Goal: Browse casually

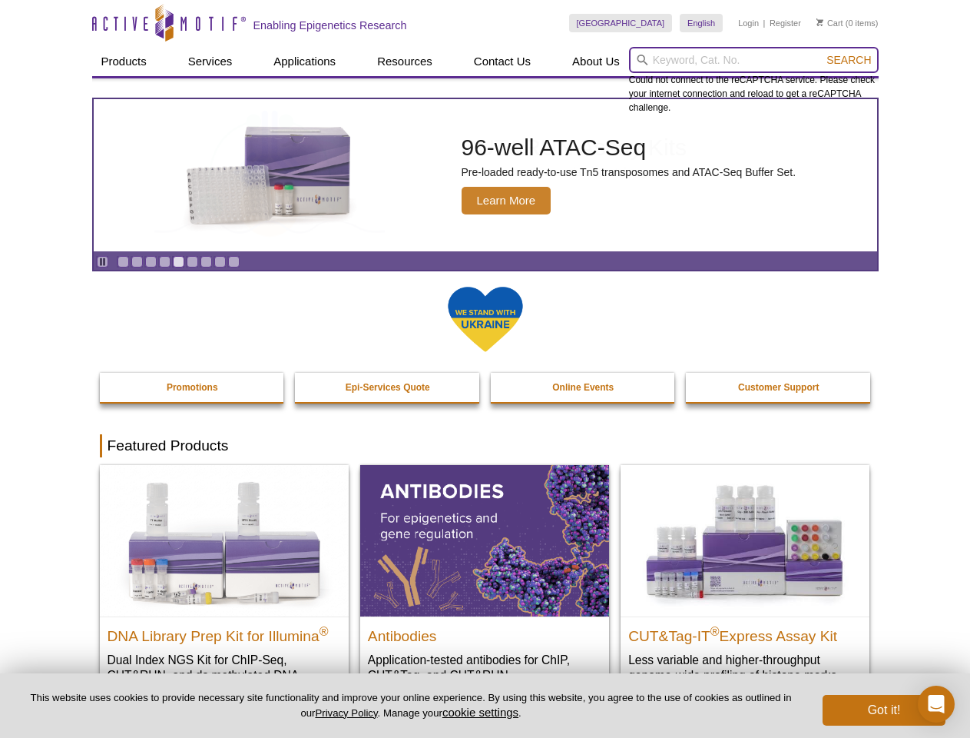
click at [754, 60] on input "search" at bounding box center [754, 60] width 250 height 26
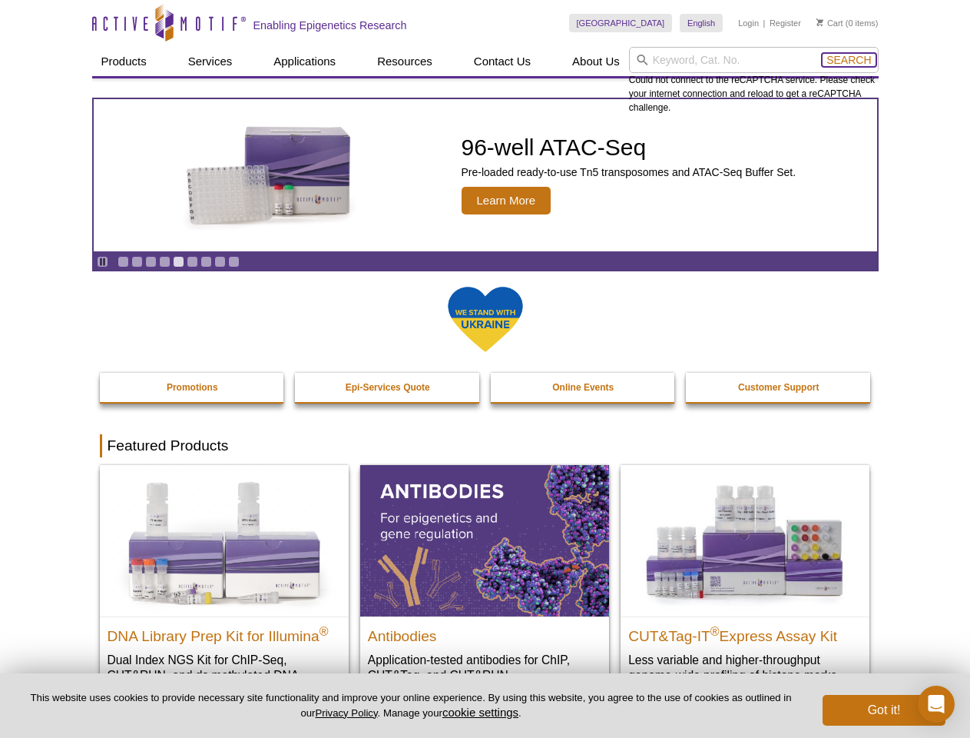
click at [849, 60] on span "Search" at bounding box center [849, 60] width 45 height 12
click at [102, 261] on icon "Pause" at bounding box center [103, 262] width 10 height 10
click at [123, 261] on link "Go to slide 1" at bounding box center [124, 262] width 12 height 12
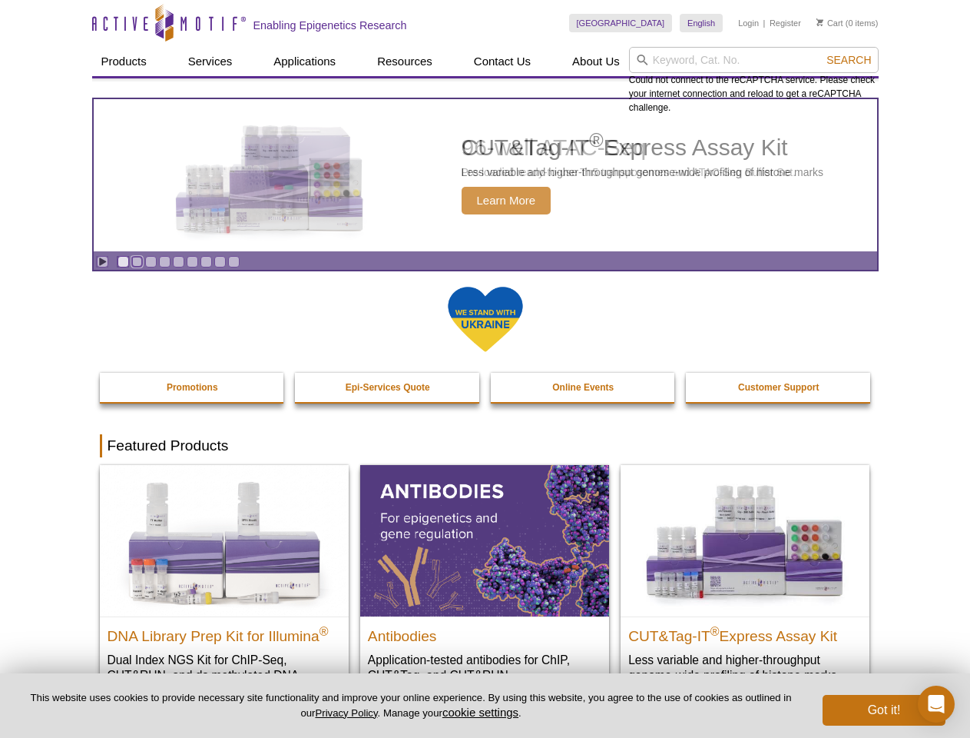
click at [137, 261] on link "Go to slide 2" at bounding box center [137, 262] width 12 height 12
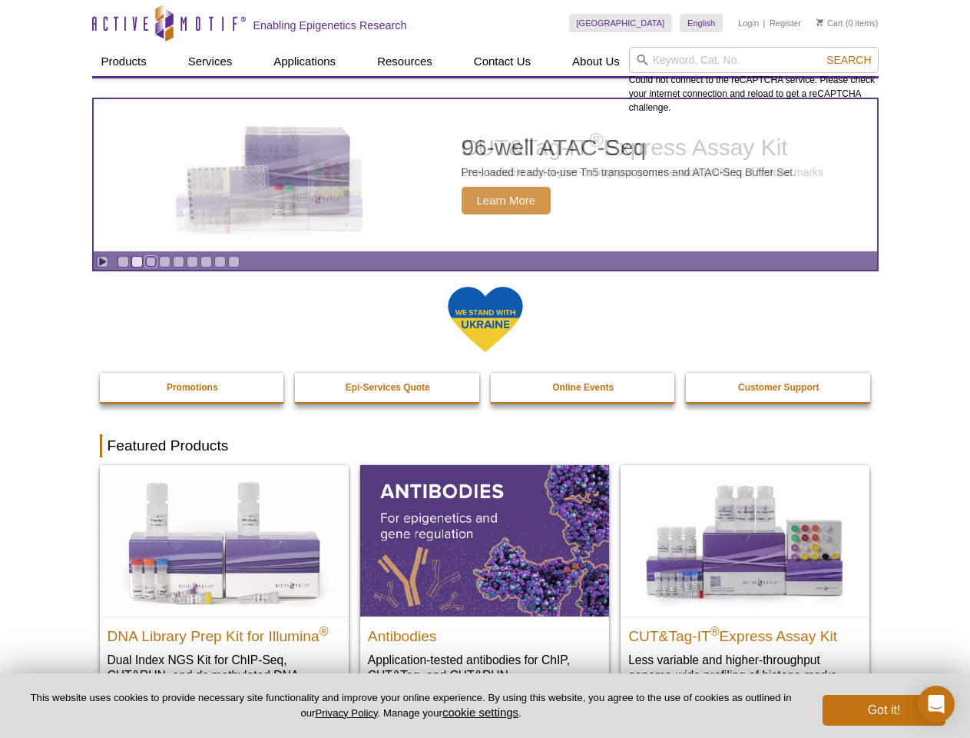
click at [151, 261] on link "Go to slide 3" at bounding box center [151, 262] width 12 height 12
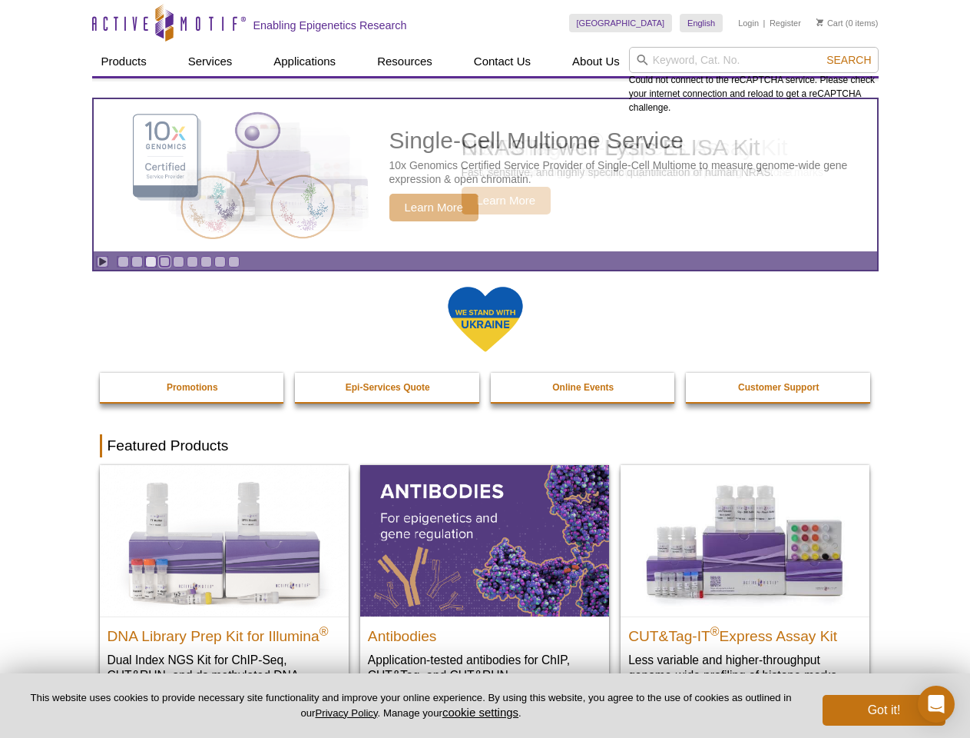
click at [164, 261] on link "Go to slide 4" at bounding box center [165, 262] width 12 height 12
click at [178, 261] on link "Go to slide 5" at bounding box center [179, 262] width 12 height 12
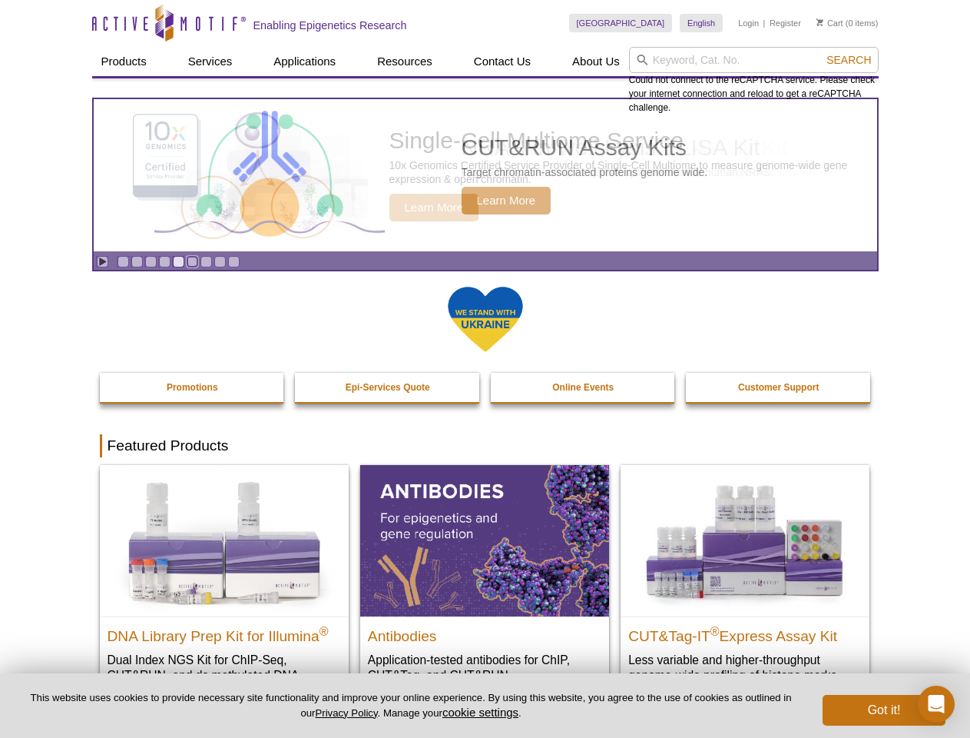
click at [192, 261] on link "Go to slide 6" at bounding box center [193, 262] width 12 height 12
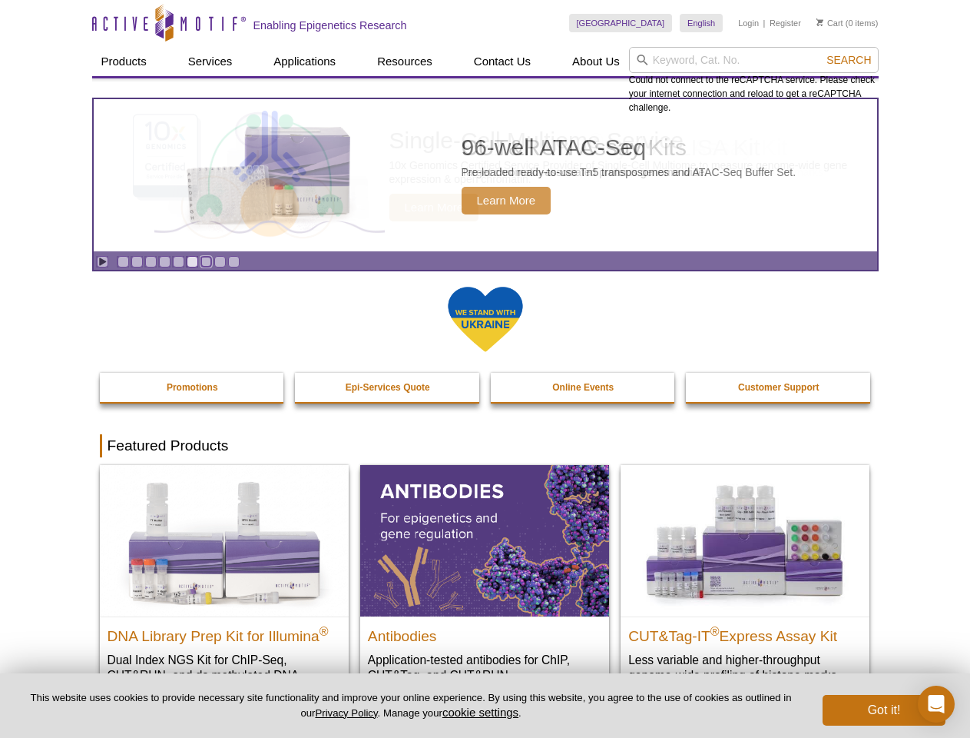
click at [206, 261] on link "Go to slide 7" at bounding box center [207, 262] width 12 height 12
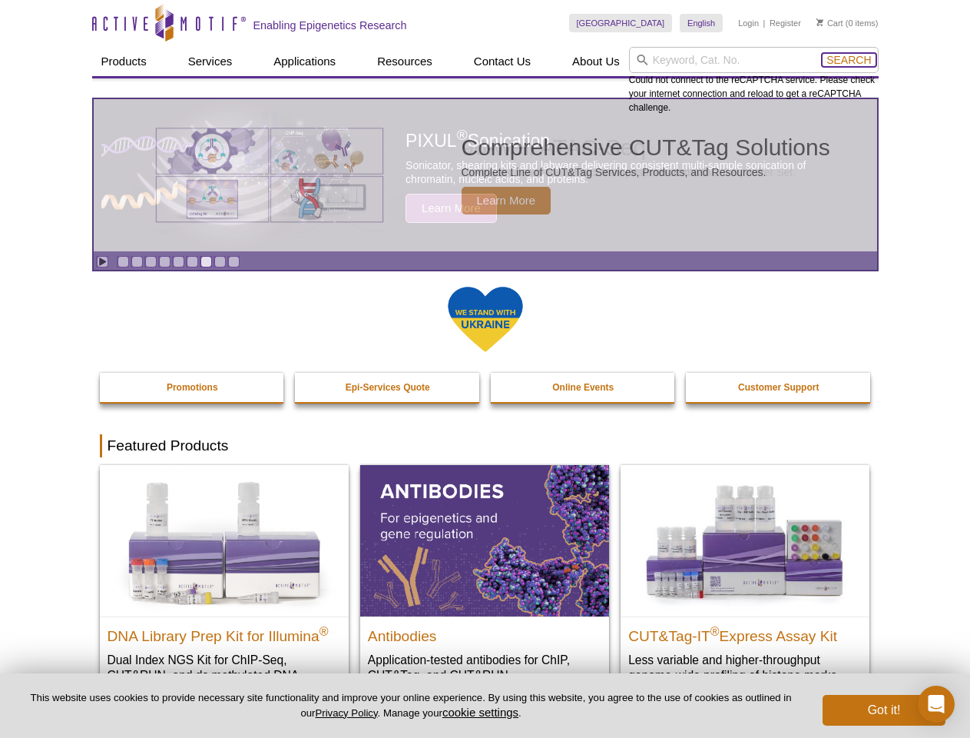
click at [849, 60] on span "Search" at bounding box center [849, 60] width 45 height 12
